Goal: Task Accomplishment & Management: Complete application form

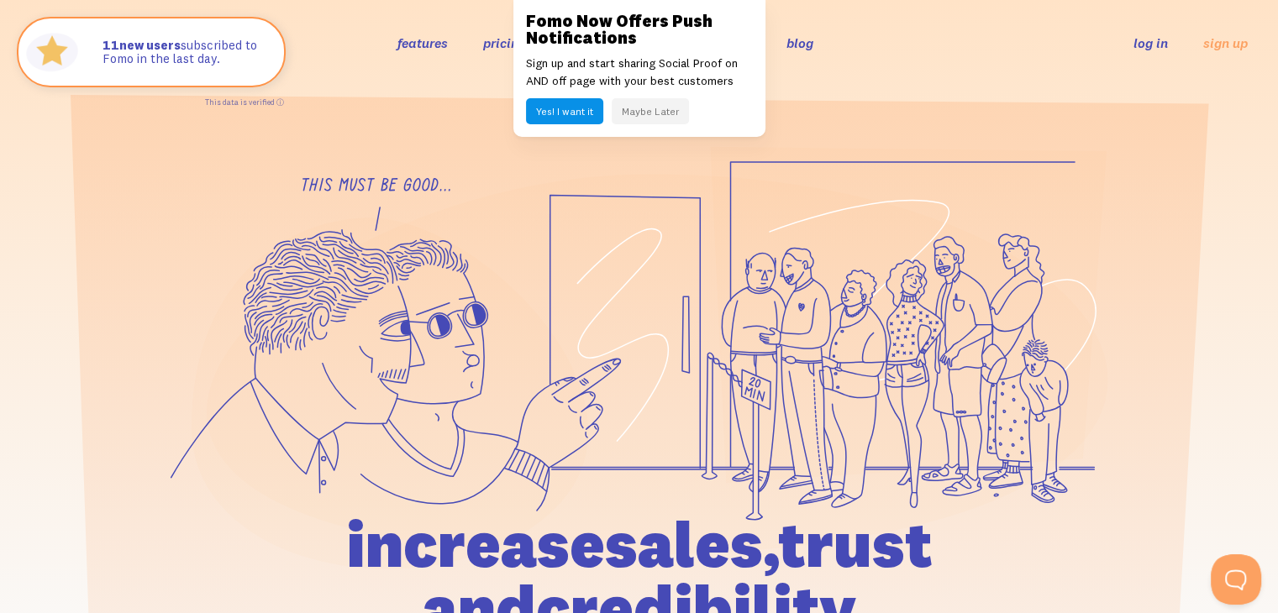
click at [652, 116] on button "Maybe Later" at bounding box center [650, 111] width 77 height 26
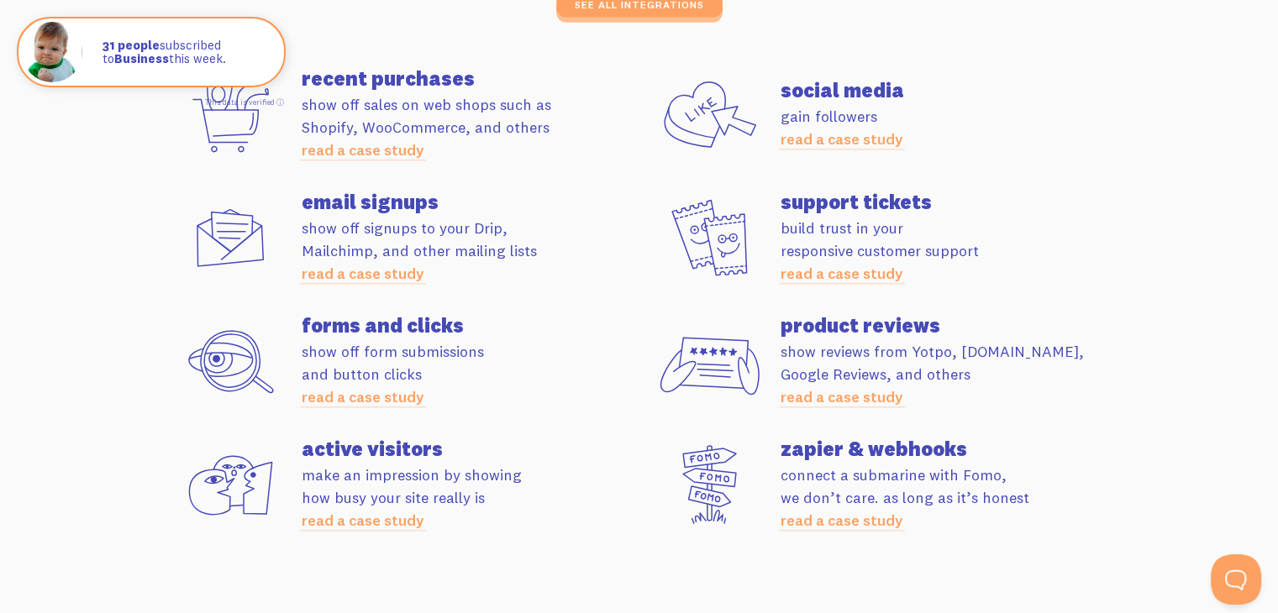
scroll to position [4486, 0]
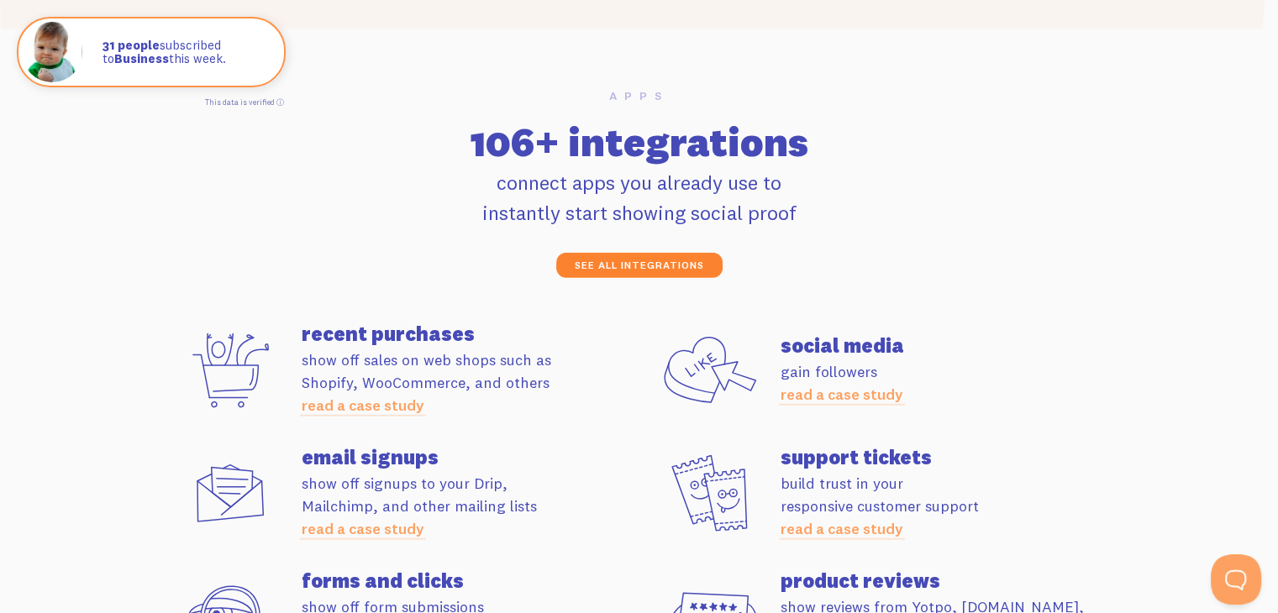
click at [650, 257] on link "see all integrations" at bounding box center [639, 265] width 166 height 25
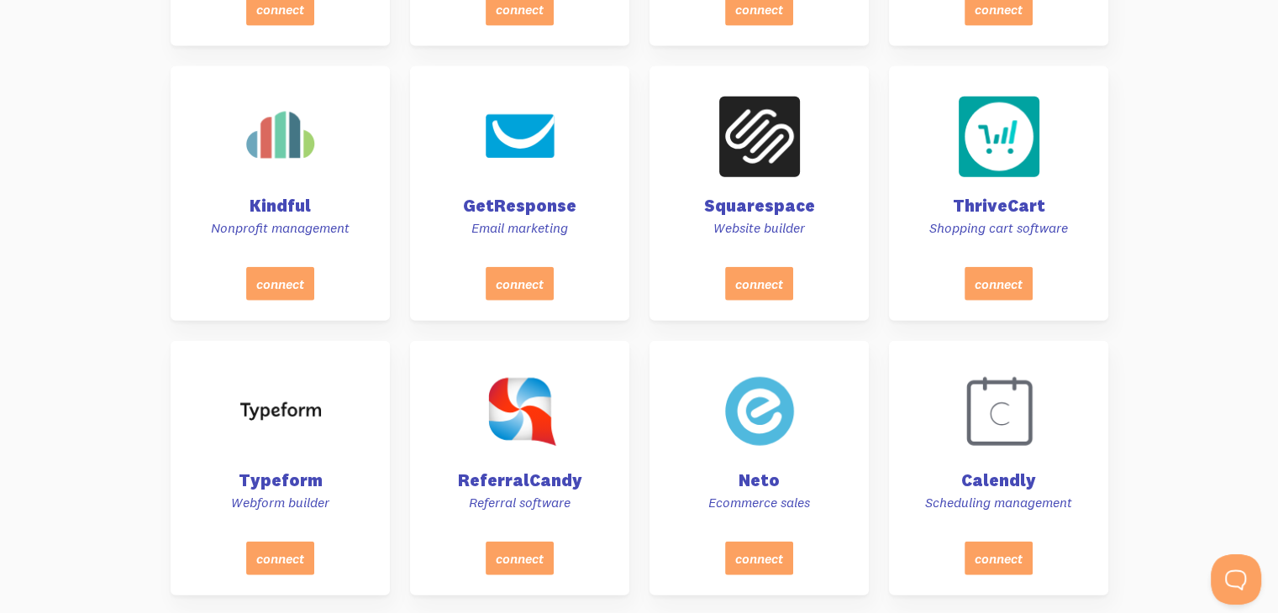
scroll to position [3922, 0]
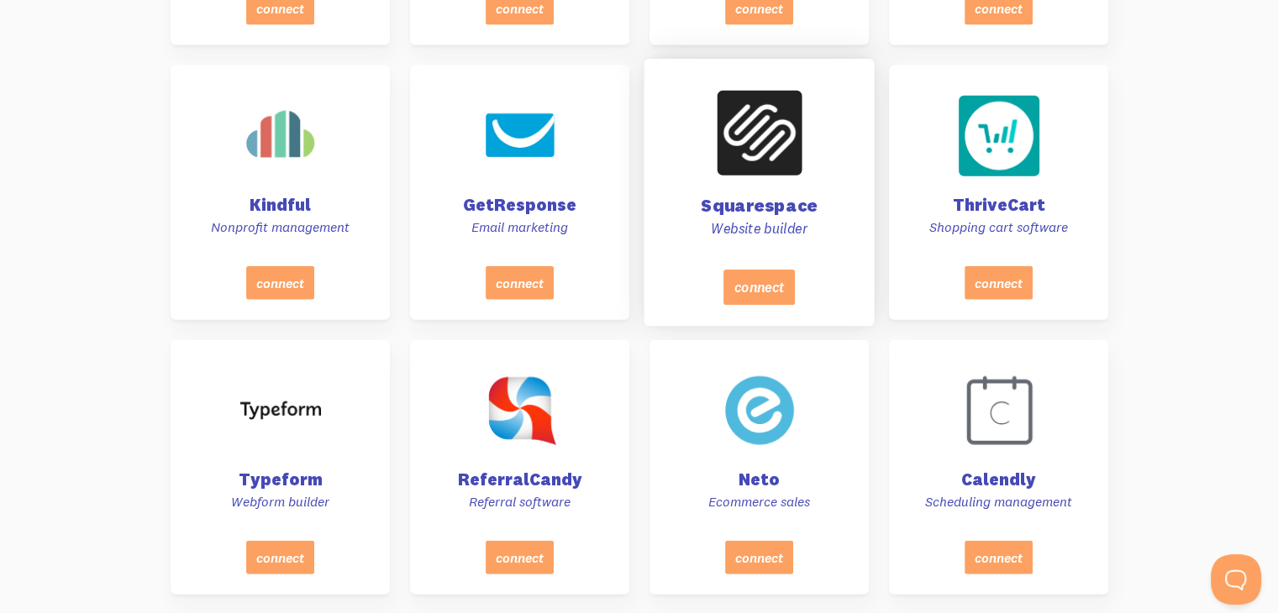
click at [776, 207] on h4 "Squarespace" at bounding box center [759, 206] width 188 height 18
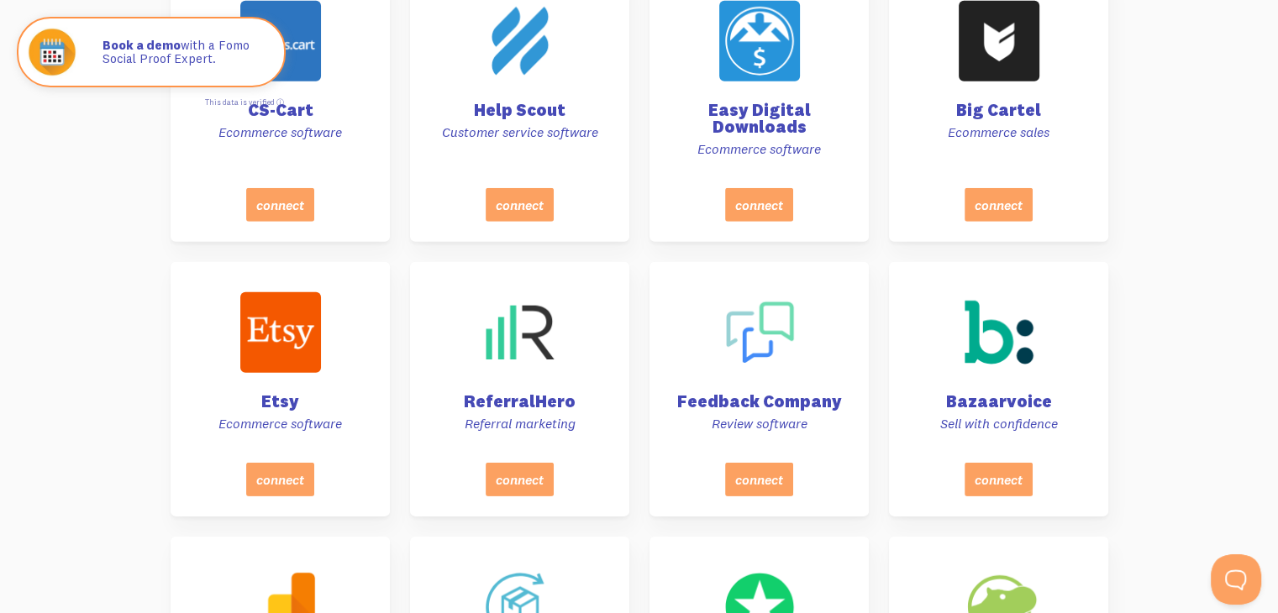
scroll to position [5114, 0]
